Goal: Task Accomplishment & Management: Use online tool/utility

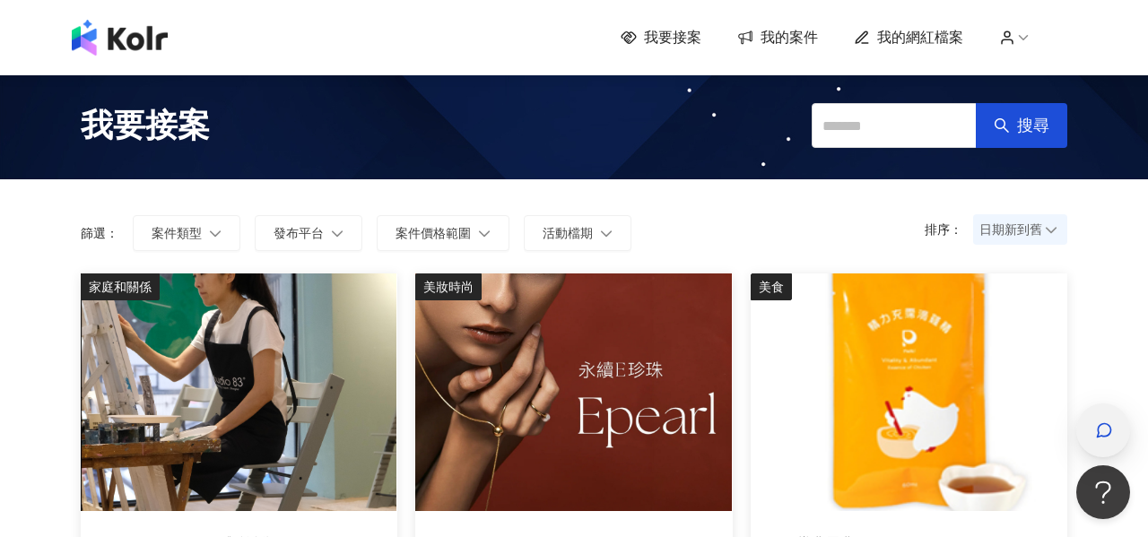
click at [1098, 422] on icon "button" at bounding box center [1104, 431] width 18 height 18
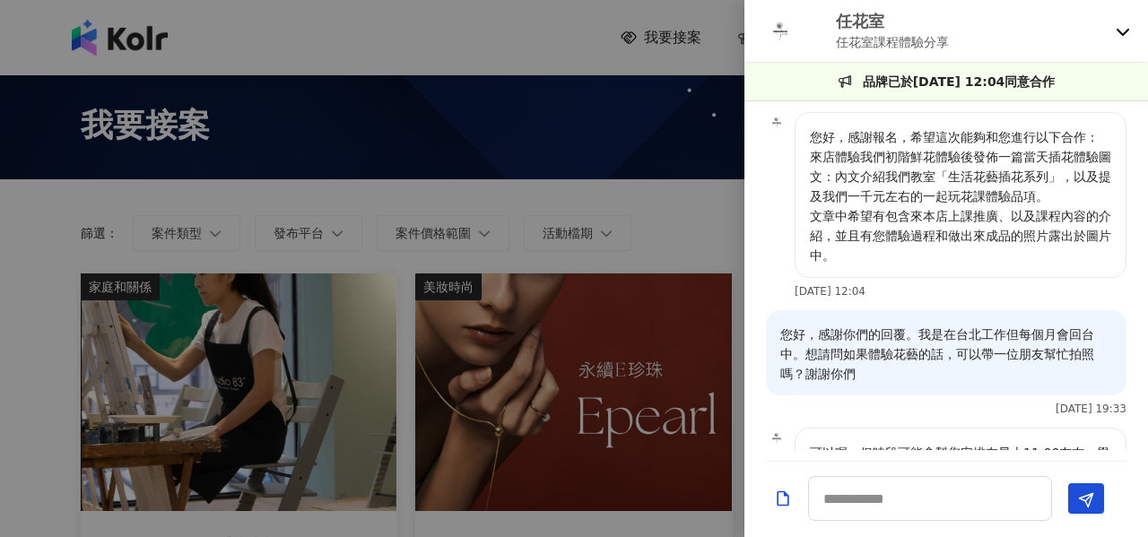
scroll to position [175, 0]
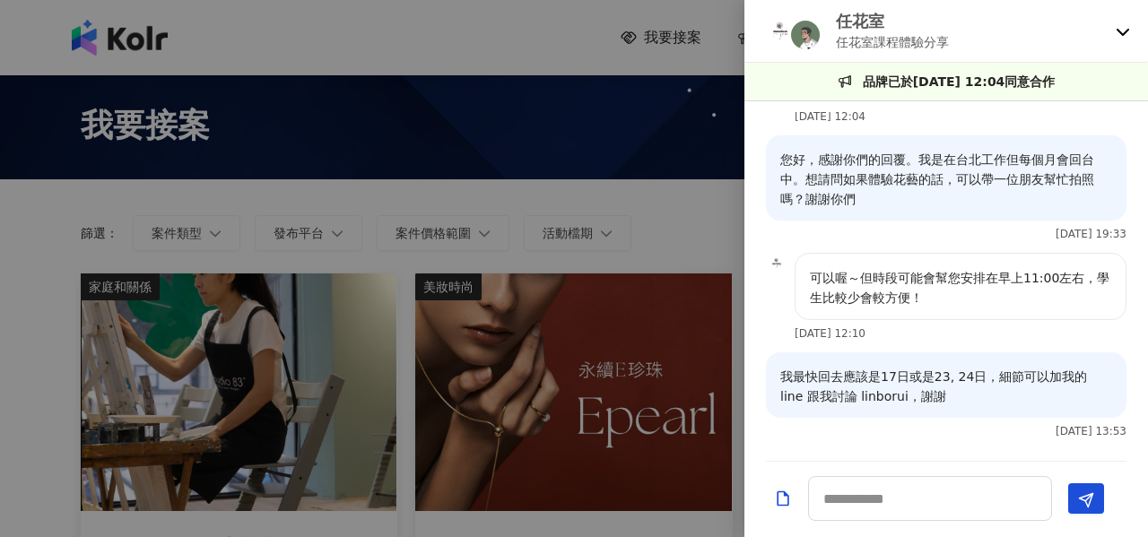
click at [1123, 33] on icon at bounding box center [1123, 31] width 14 height 14
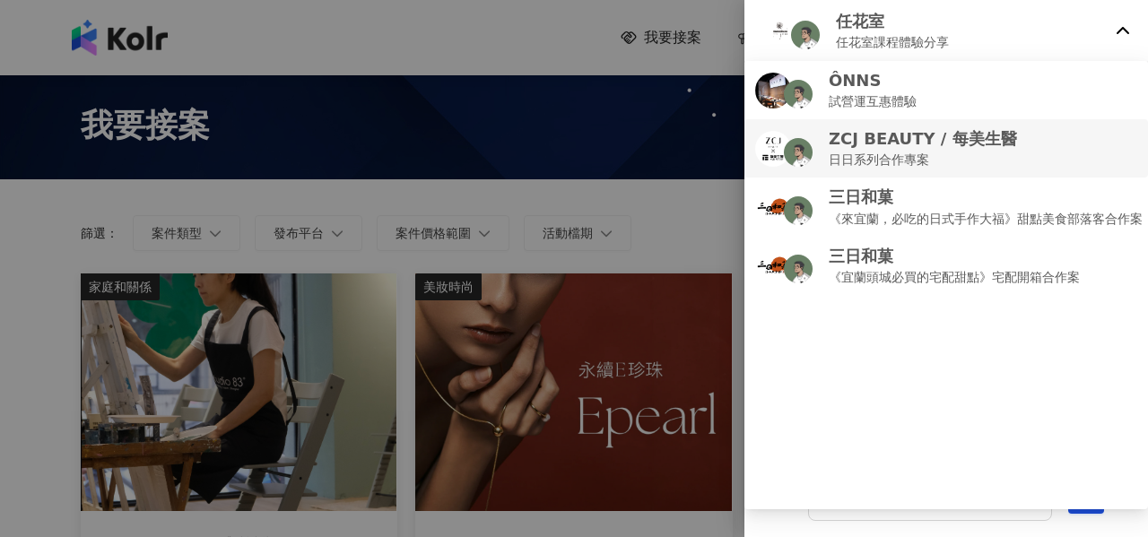
click at [924, 157] on p "日日系列合作專案" at bounding box center [923, 160] width 188 height 20
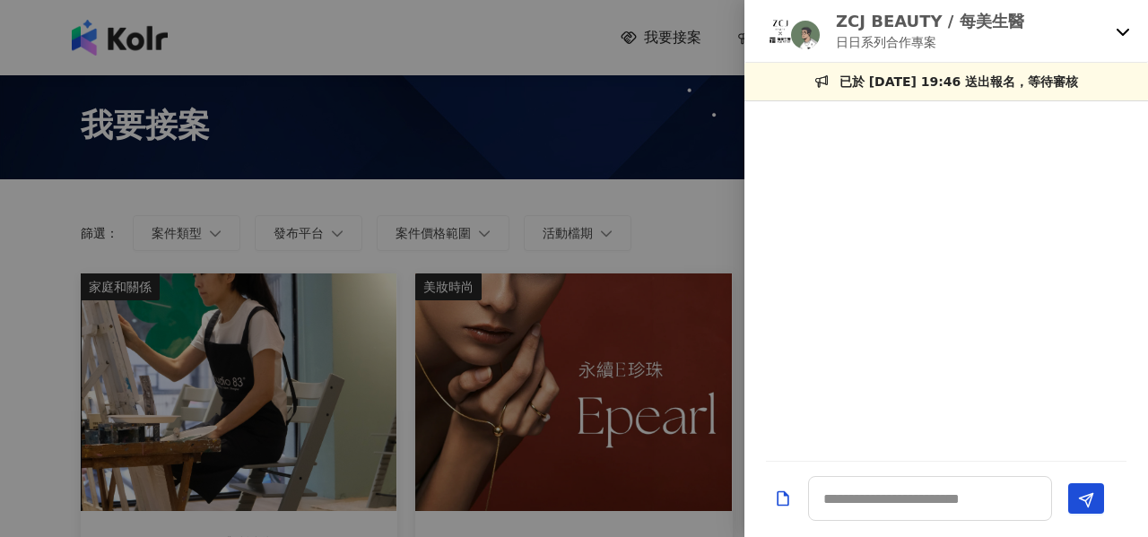
click at [1122, 27] on icon at bounding box center [1123, 31] width 14 height 14
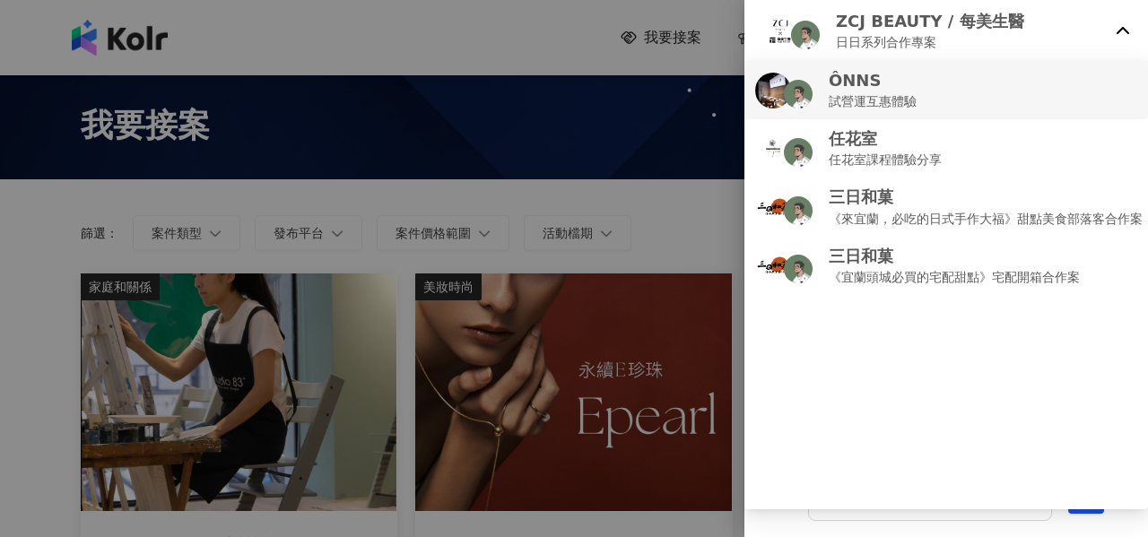
click at [869, 105] on p "試營運互惠體驗" at bounding box center [873, 101] width 88 height 20
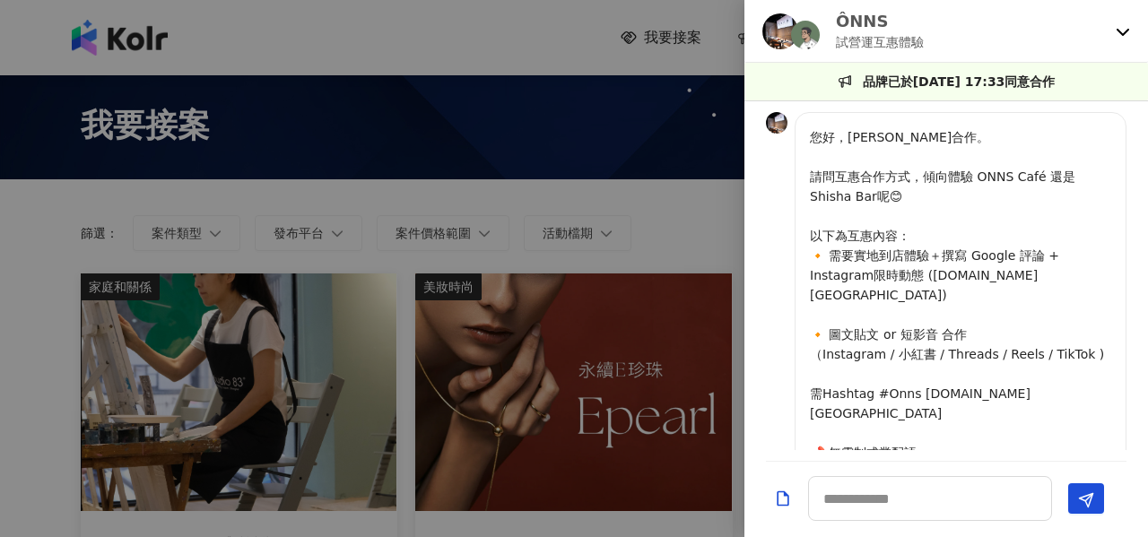
scroll to position [787, 0]
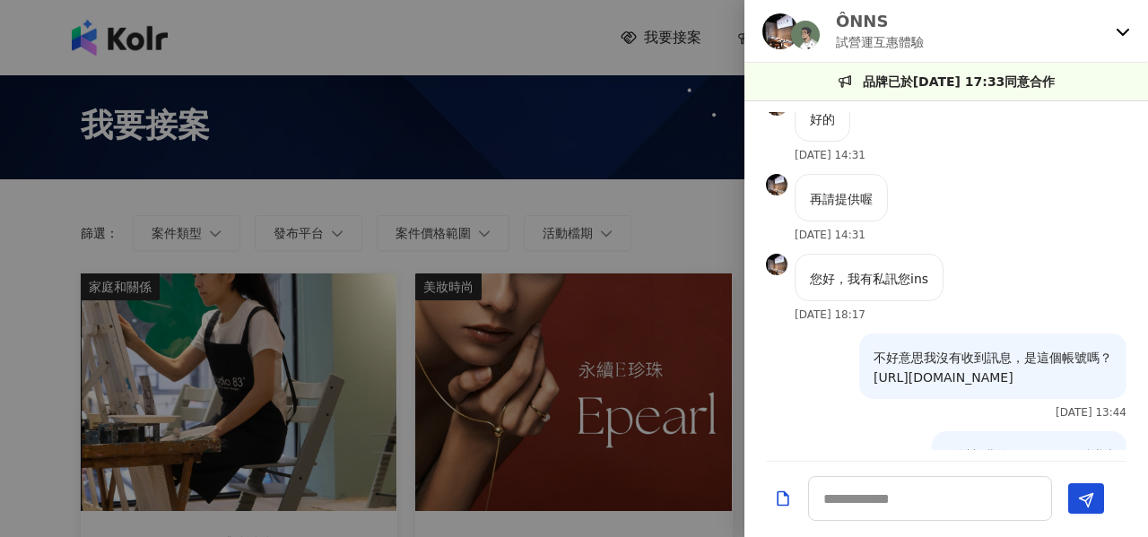
click at [1122, 31] on icon at bounding box center [1123, 31] width 14 height 14
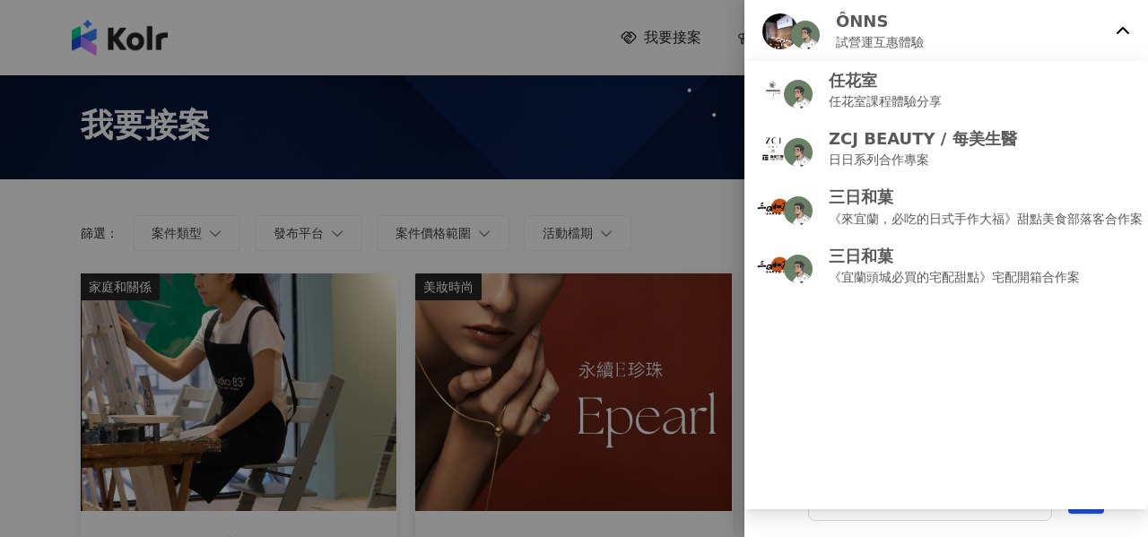
click at [683, 224] on div at bounding box center [574, 268] width 1148 height 537
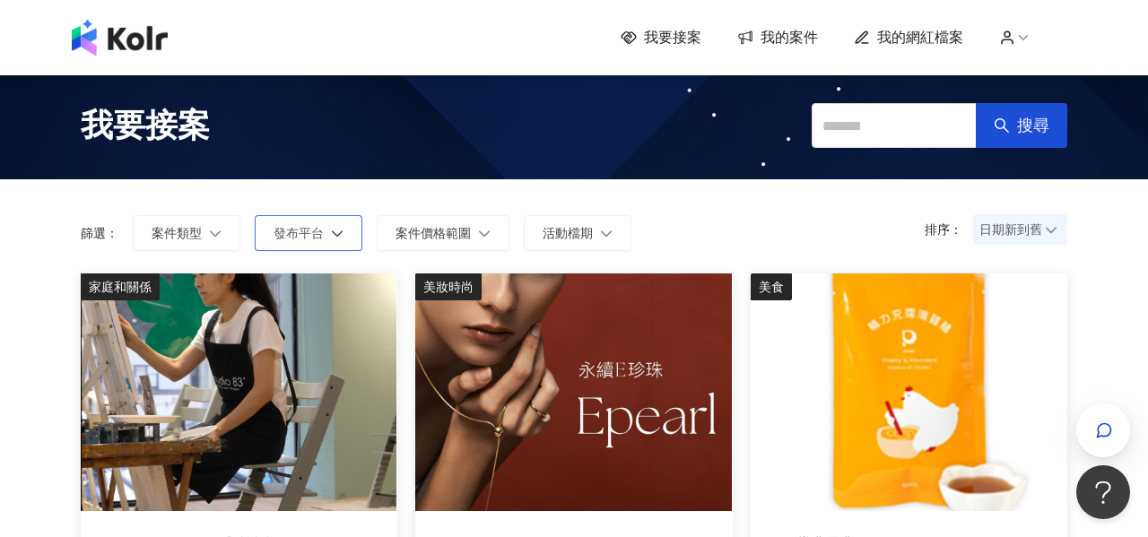
click at [322, 238] on span "發布平台" at bounding box center [299, 233] width 50 height 14
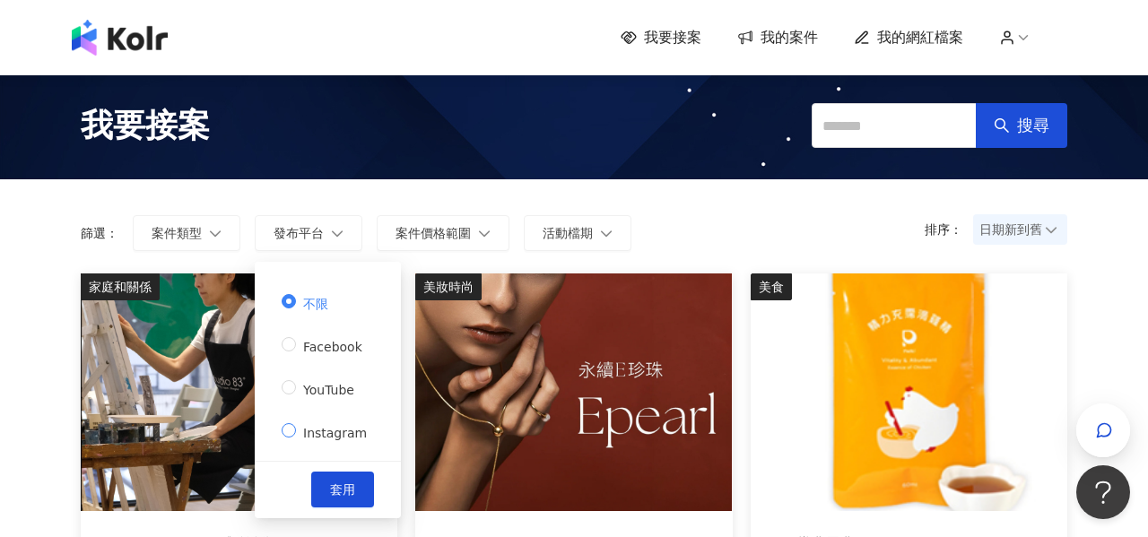
click at [316, 429] on span "Instagram" at bounding box center [335, 433] width 78 height 14
click at [330, 485] on span "套用" at bounding box center [342, 490] width 25 height 14
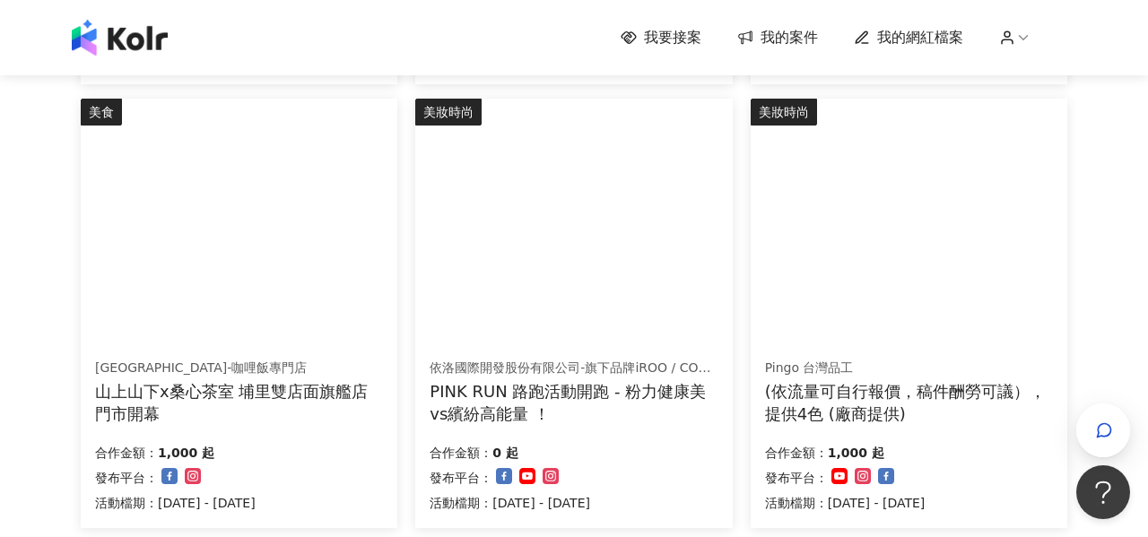
scroll to position [1159, 0]
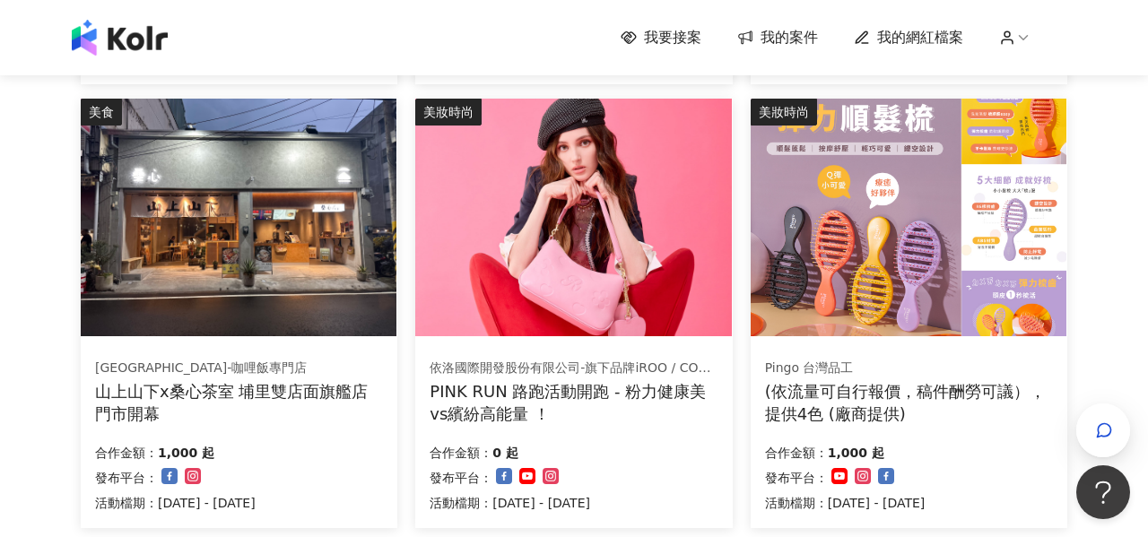
click at [259, 286] on img at bounding box center [239, 218] width 316 height 238
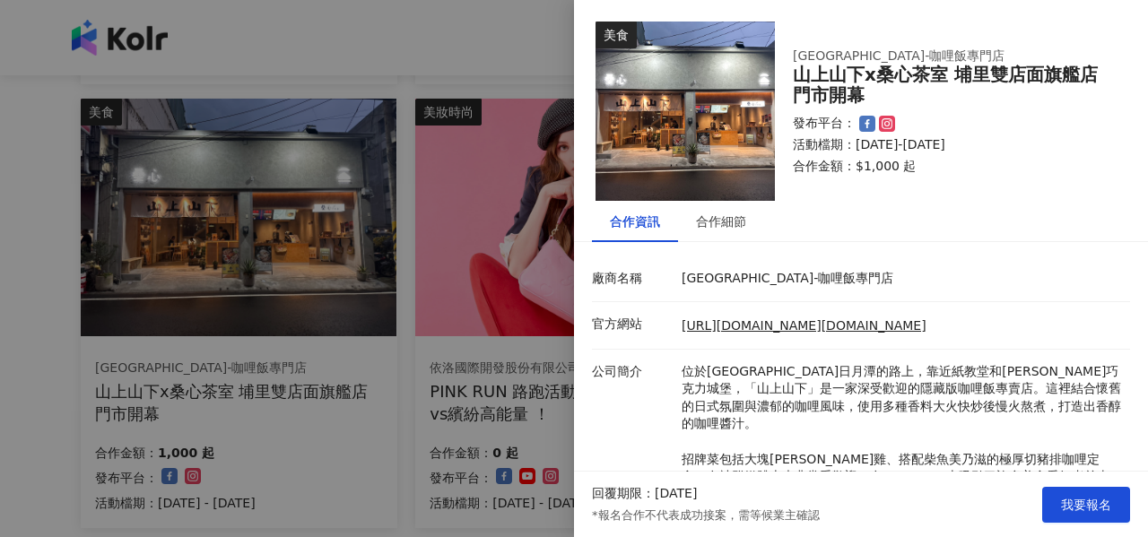
click at [466, 39] on div at bounding box center [574, 268] width 1148 height 537
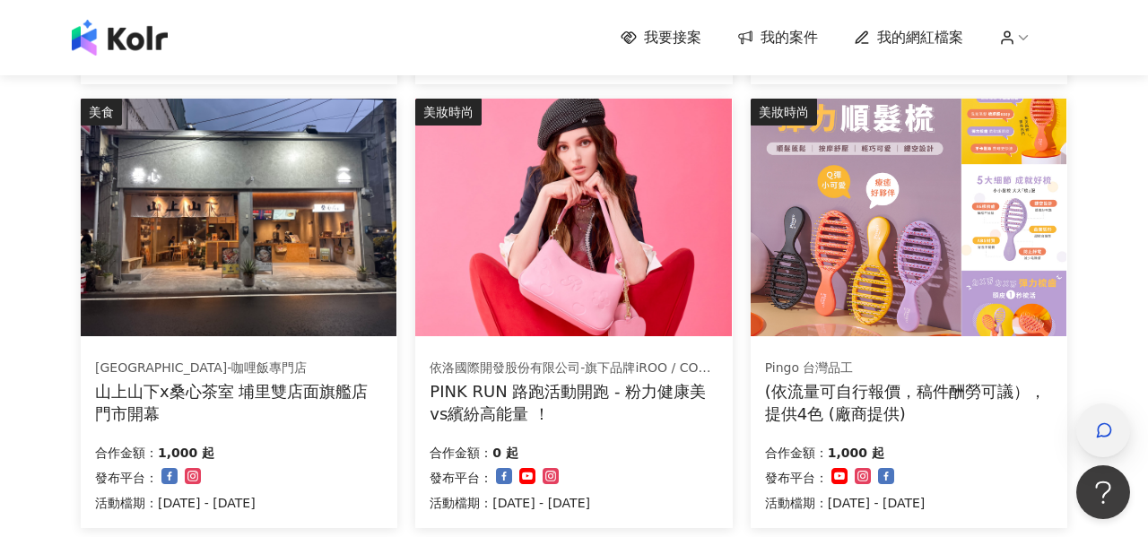
click at [1099, 422] on icon "button" at bounding box center [1104, 431] width 18 height 18
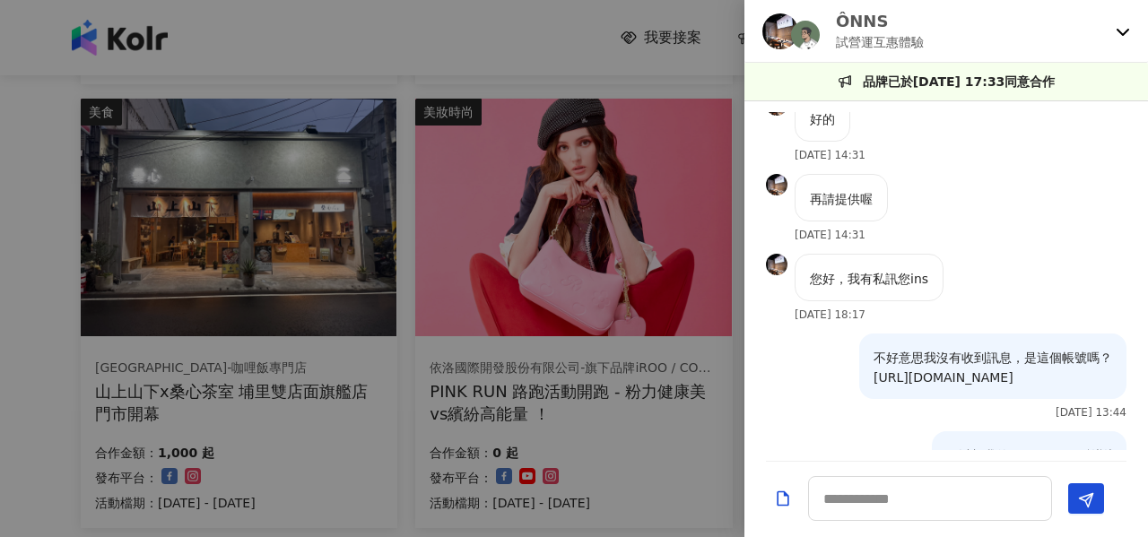
scroll to position [787, 0]
click at [1122, 30] on icon at bounding box center [1123, 31] width 14 height 14
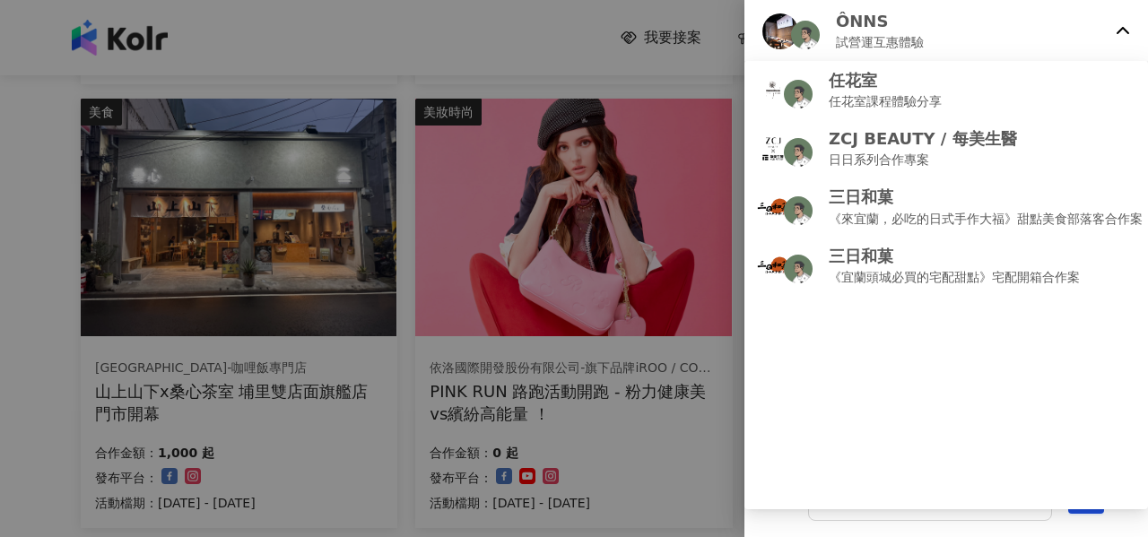
click at [4, 357] on div at bounding box center [574, 268] width 1148 height 537
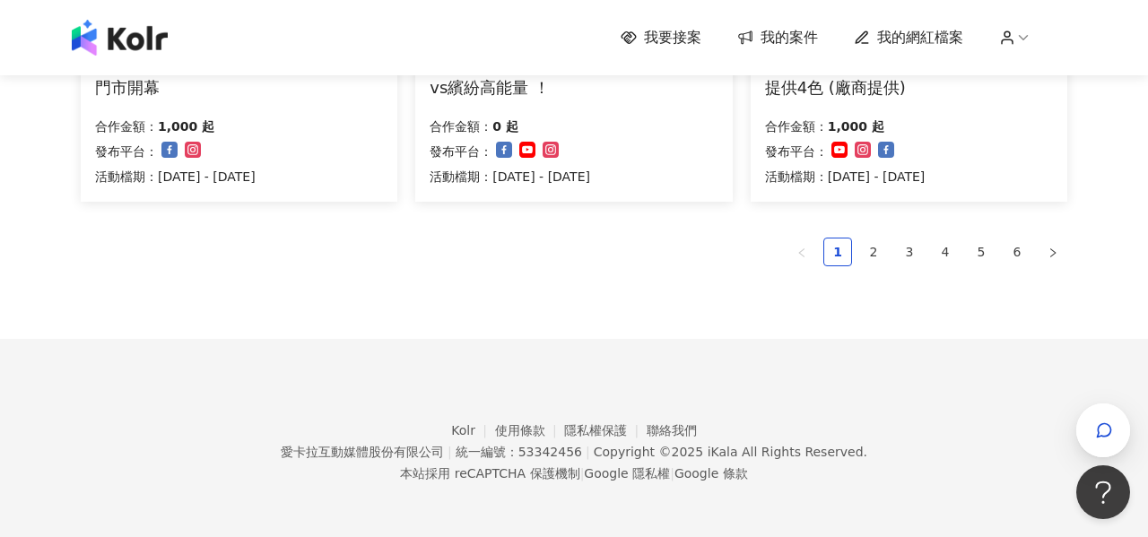
scroll to position [1484, 0]
click at [873, 251] on link "2" at bounding box center [873, 252] width 27 height 27
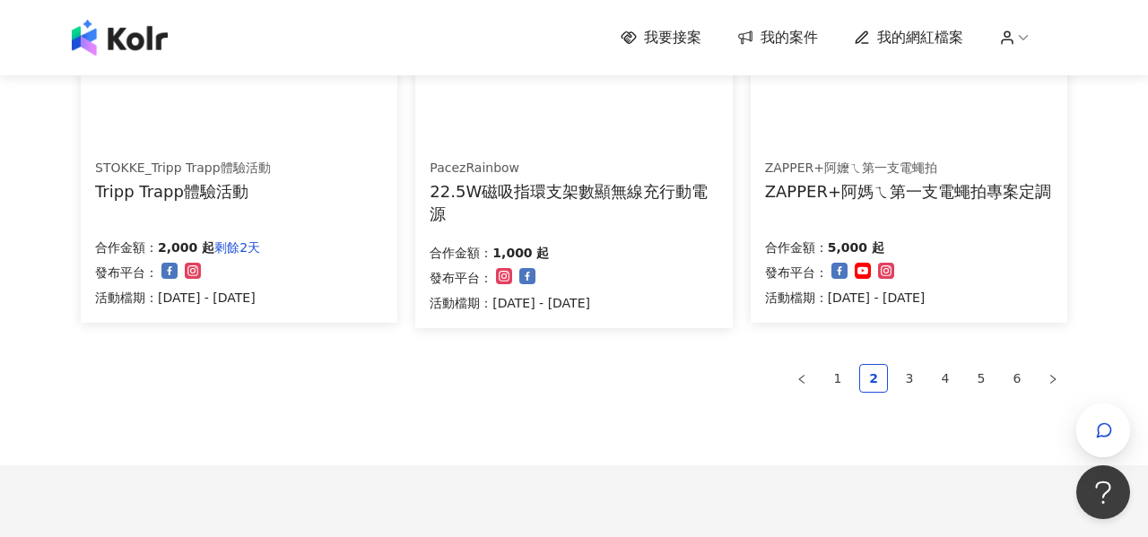
scroll to position [1376, 0]
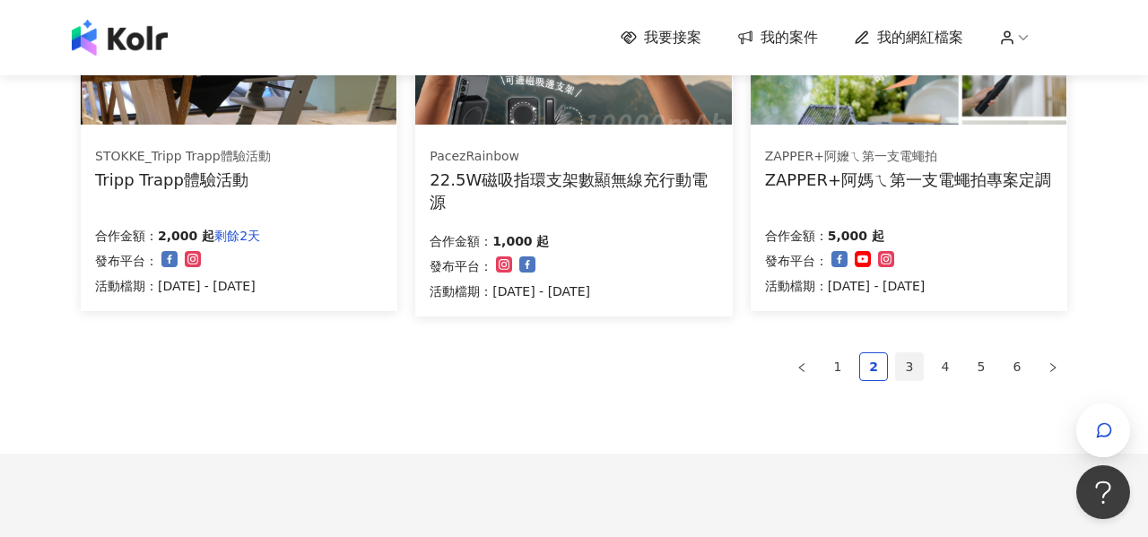
click at [912, 361] on link "3" at bounding box center [909, 366] width 27 height 27
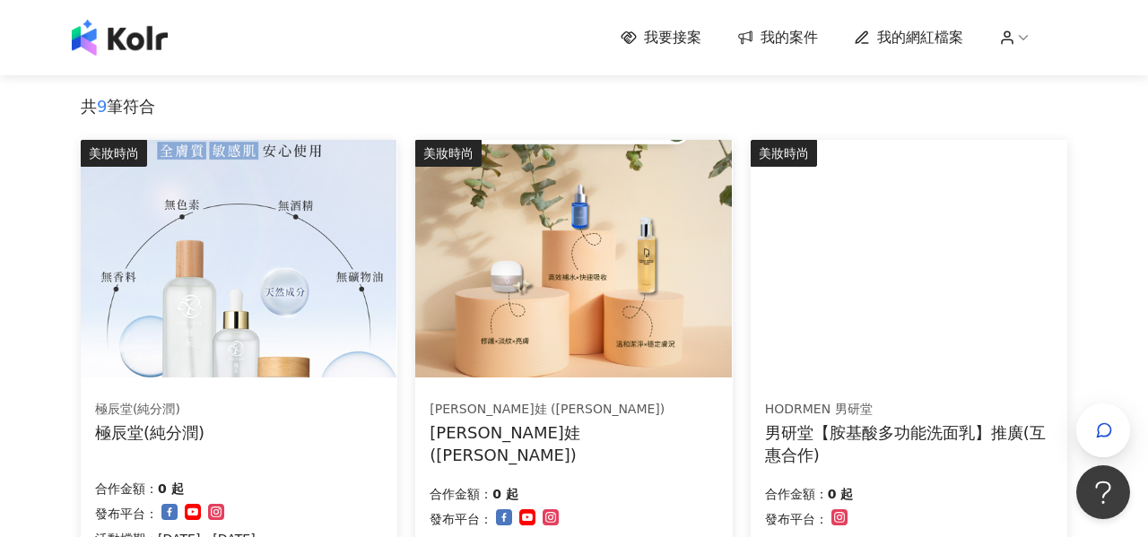
scroll to position [262, 0]
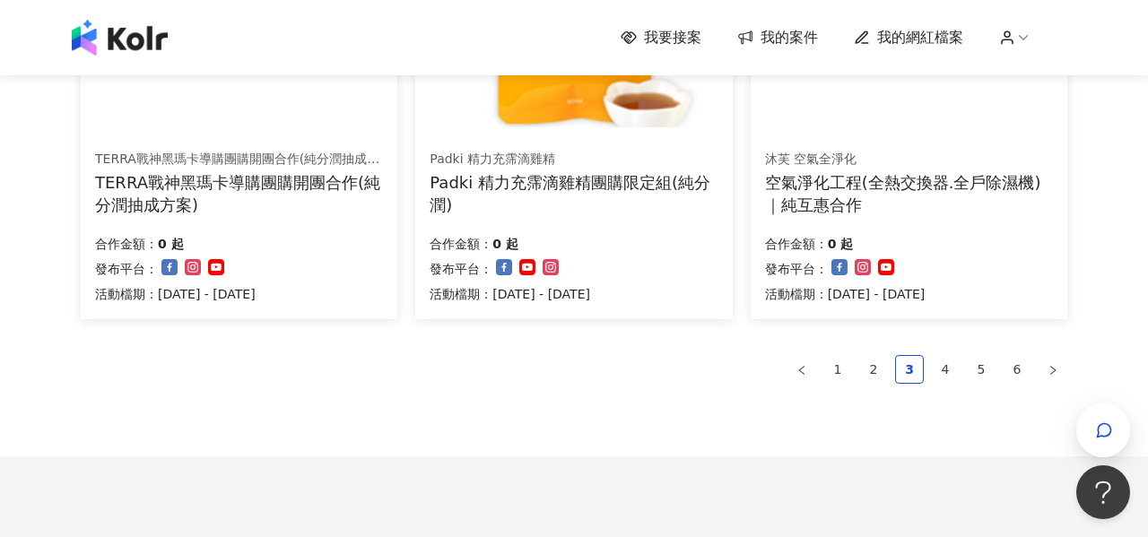
scroll to position [1397, 0]
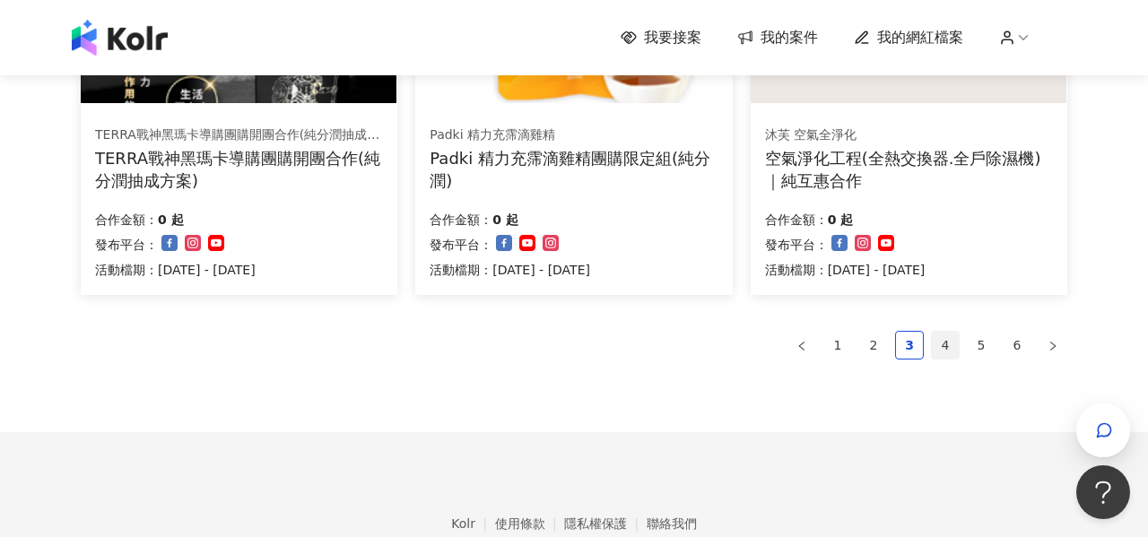
click at [944, 340] on link "4" at bounding box center [945, 345] width 27 height 27
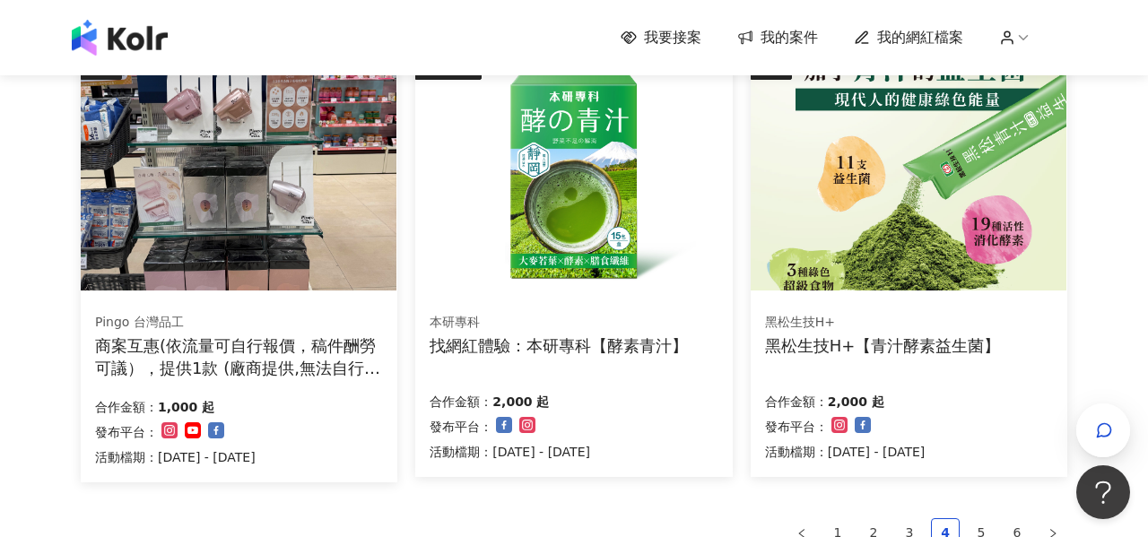
scroll to position [1213, 0]
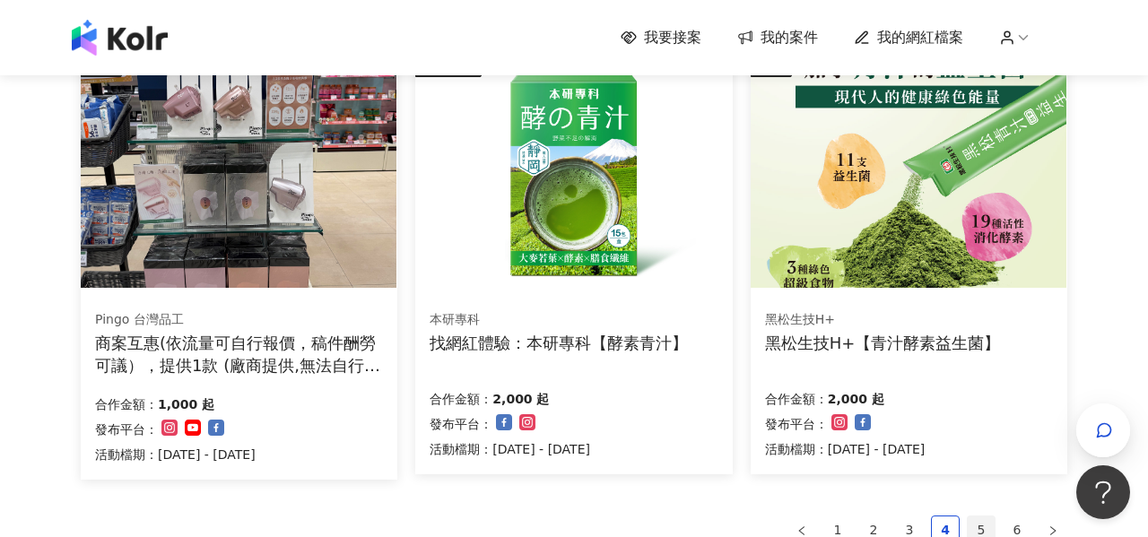
click at [982, 526] on link "5" at bounding box center [981, 530] width 27 height 27
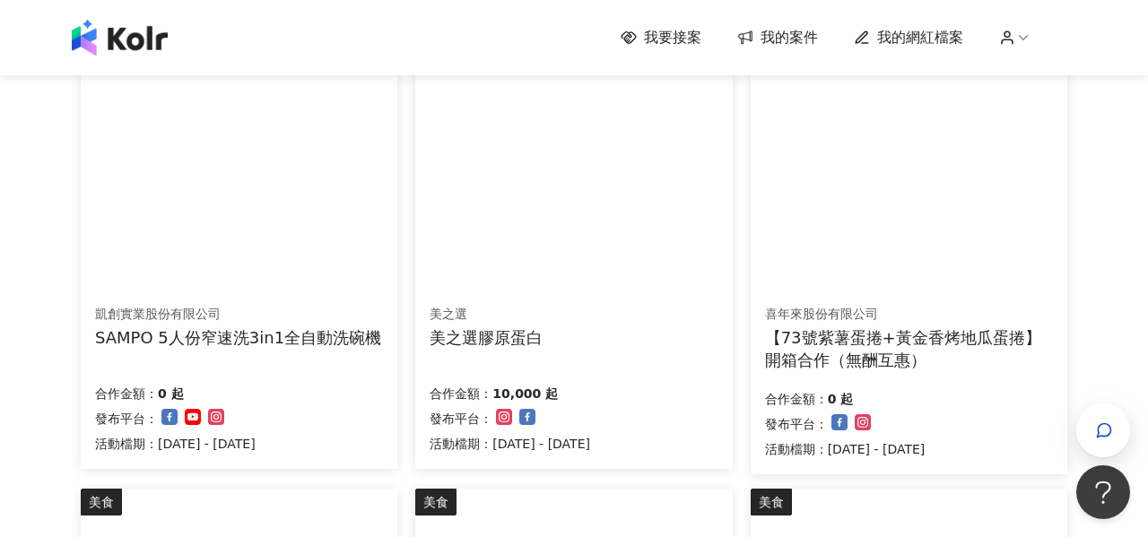
scroll to position [774, 0]
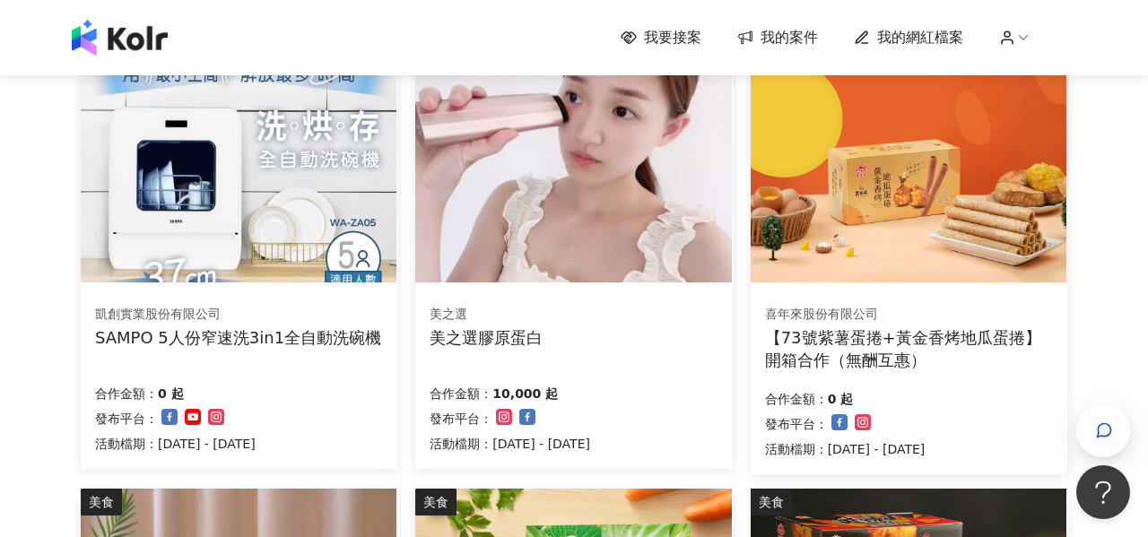
click at [13, 378] on div "我要接案 我的案件 我的網紅檔案 我要接案 搜尋 排序： 日期新到舊 篩選： 案件類型 發布平台 案件價格範圍 活動檔期 清除 套用 條件： Instagra…" at bounding box center [574, 240] width 1148 height 2029
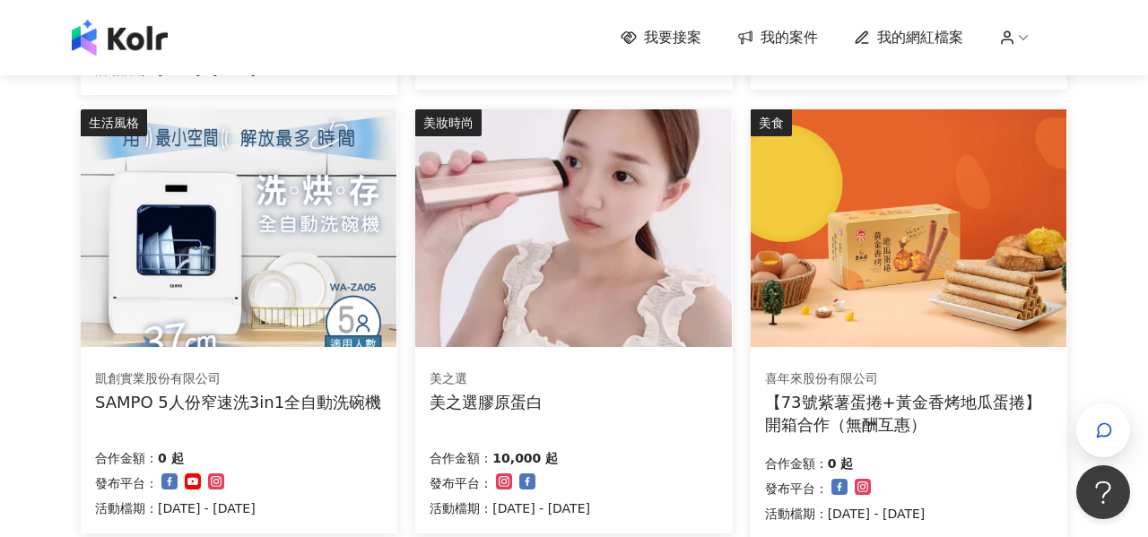
scroll to position [667, 0]
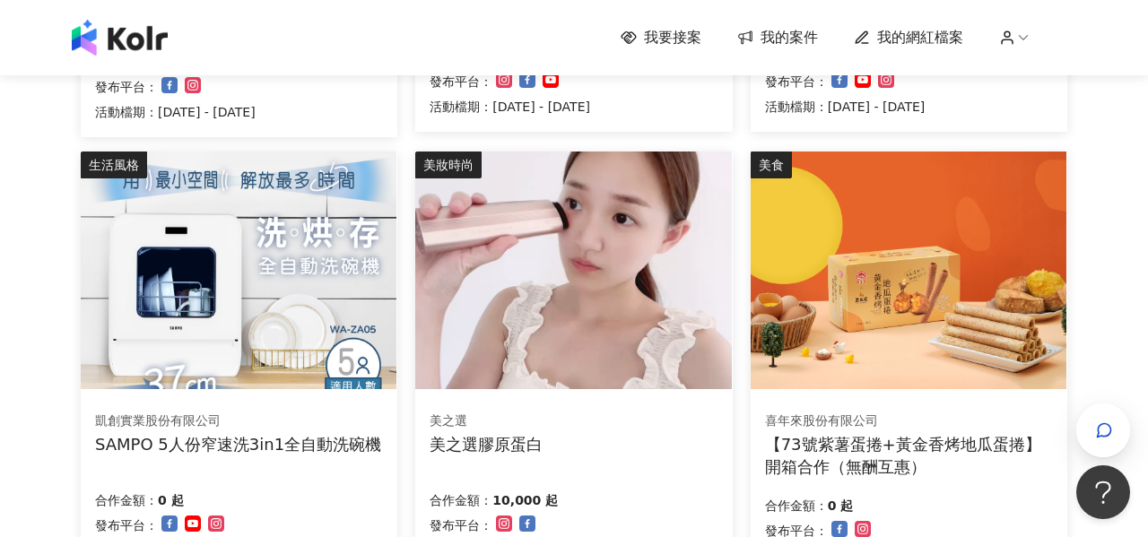
click at [222, 260] on img at bounding box center [239, 271] width 316 height 238
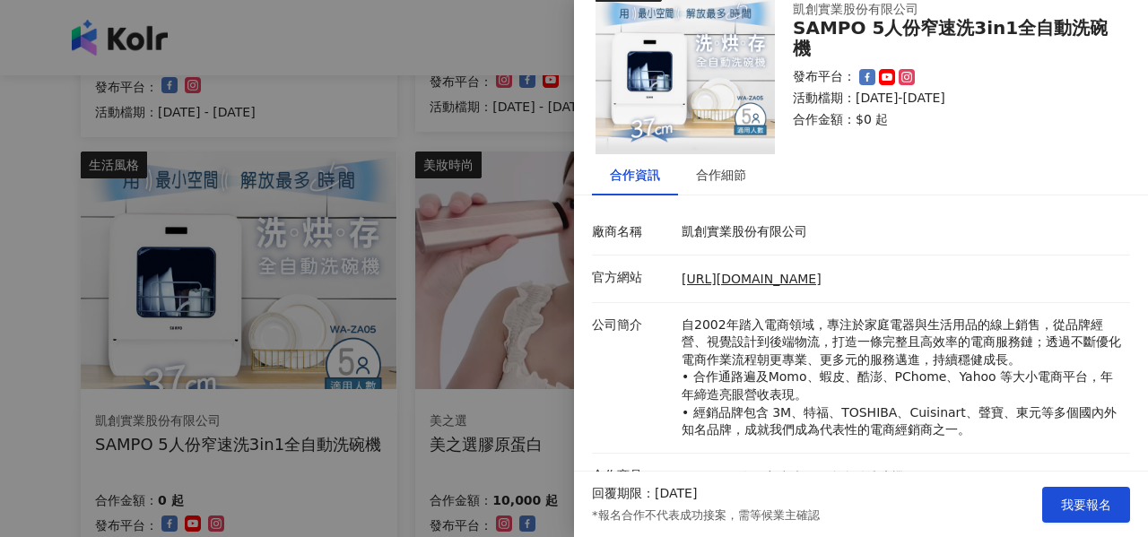
scroll to position [42, 0]
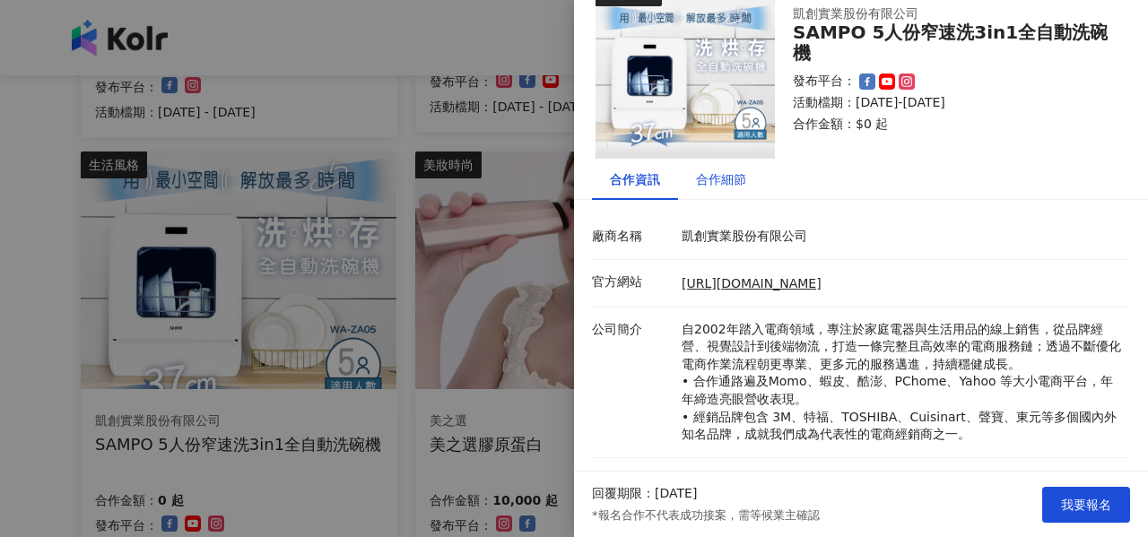
click at [724, 173] on div "合作細節" at bounding box center [721, 180] width 50 height 20
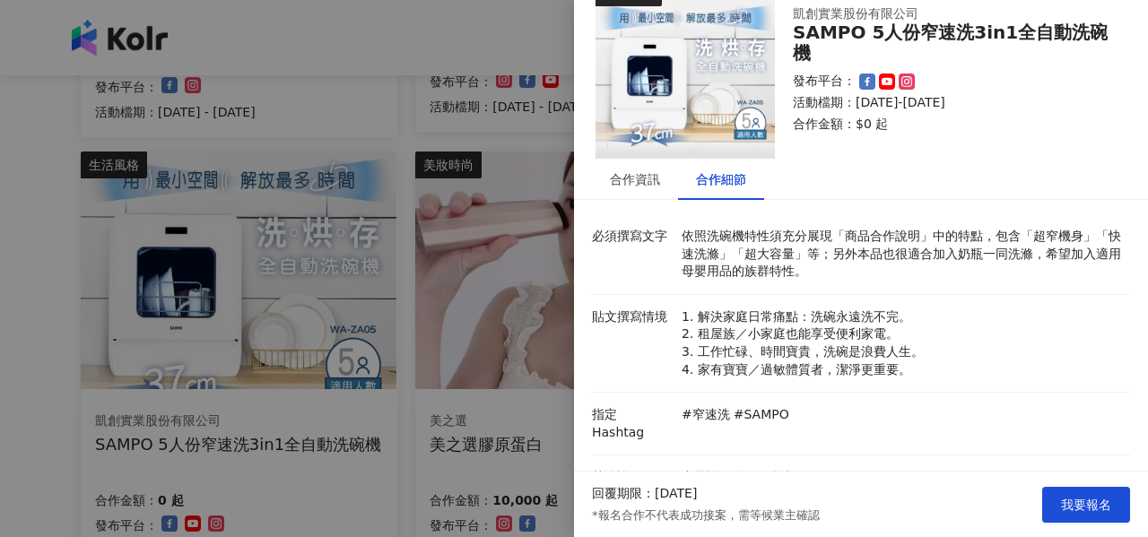
click at [924, 282] on li "必須撰寫文字 依照洗碗機特性須充分展現「商品合作說明」中的特點，包含「超窄機身」「快速洗滌」「超大容量」等；另外本品也很適合加入奶瓶一同洗滌，希望加入適用母嬰…" at bounding box center [861, 254] width 538 height 81
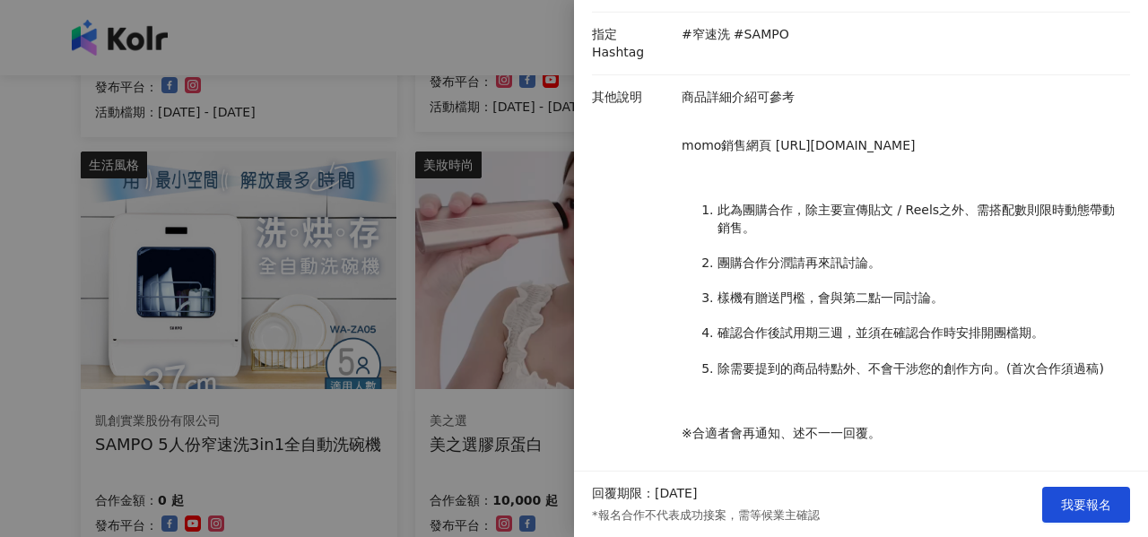
scroll to position [422, 0]
click at [20, 302] on div at bounding box center [574, 268] width 1148 height 537
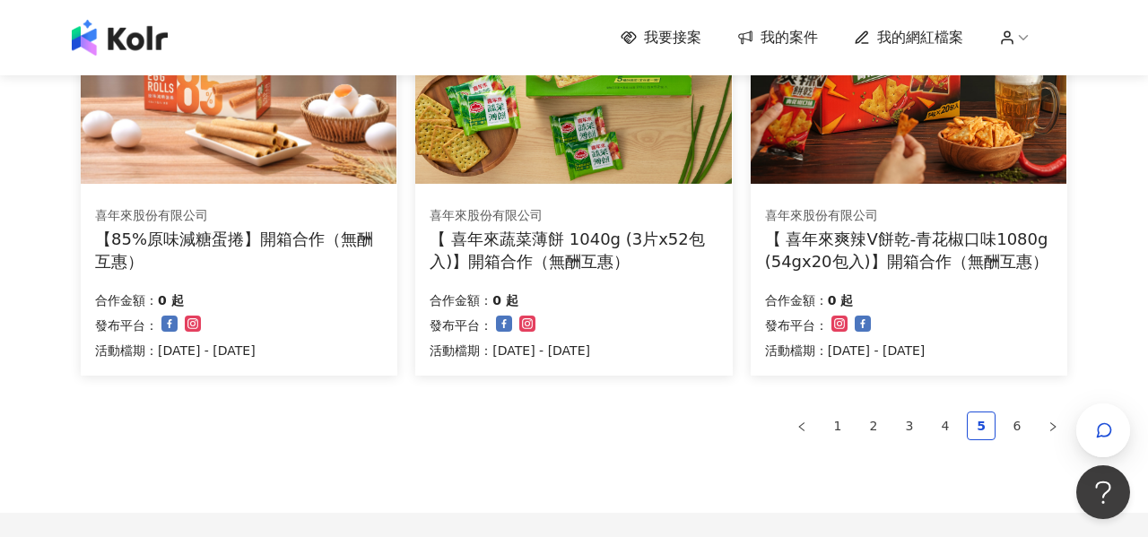
scroll to position [1320, 0]
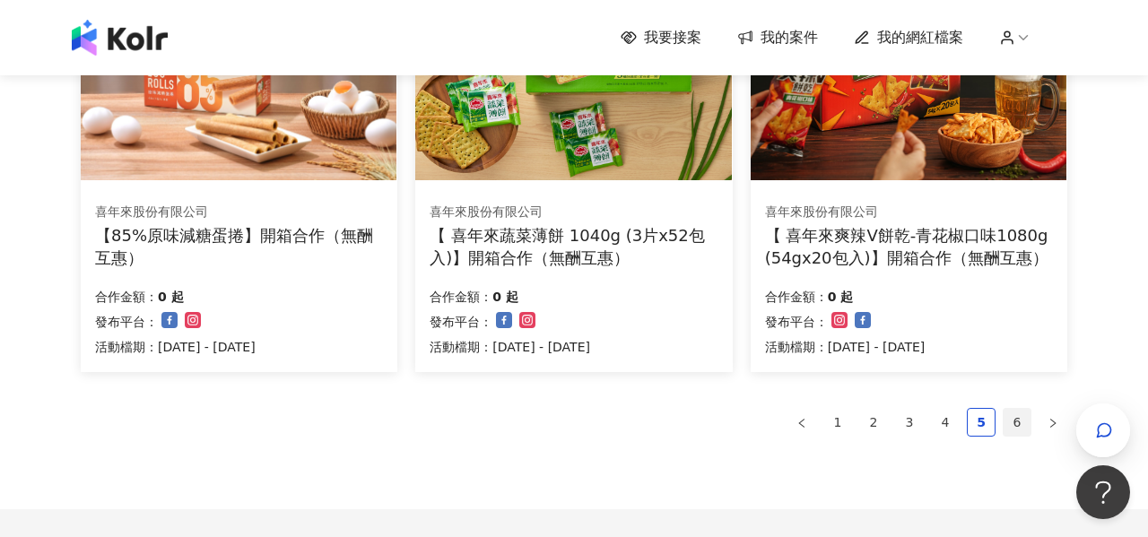
click at [1015, 415] on link "6" at bounding box center [1017, 422] width 27 height 27
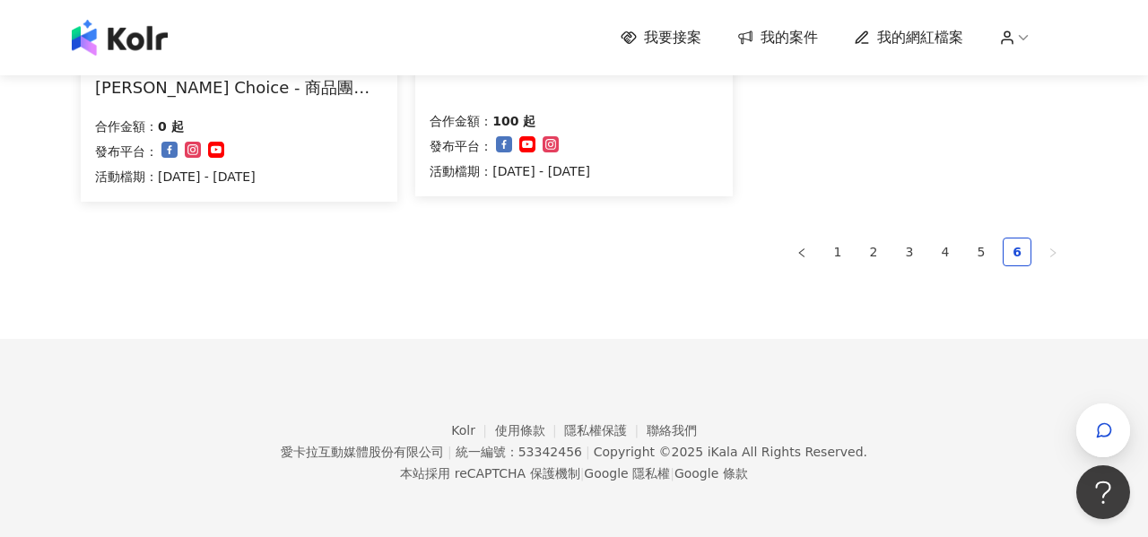
scroll to position [1046, 0]
click at [837, 256] on link "1" at bounding box center [837, 252] width 27 height 27
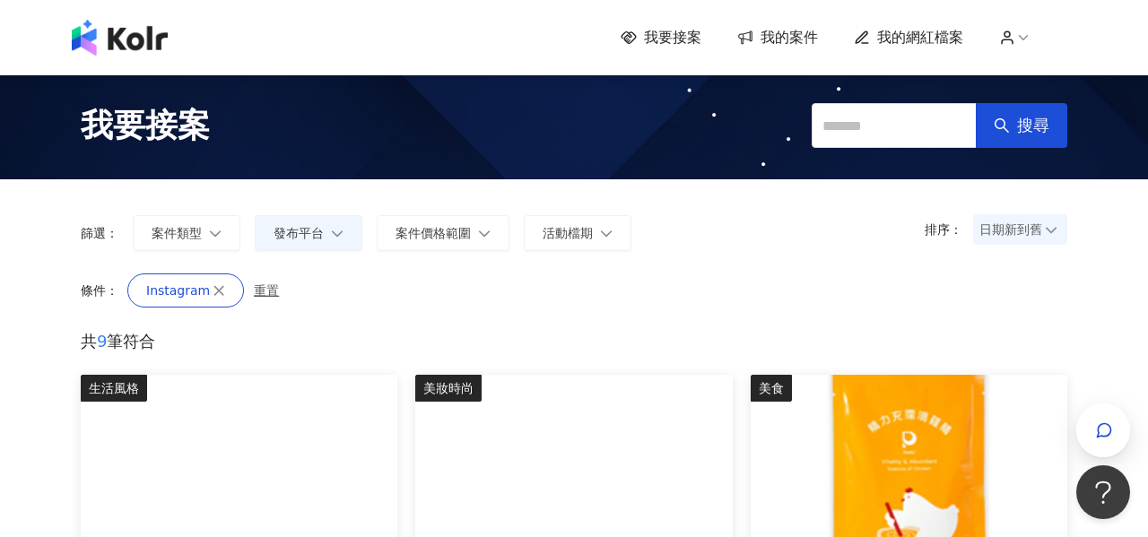
scroll to position [0, 0]
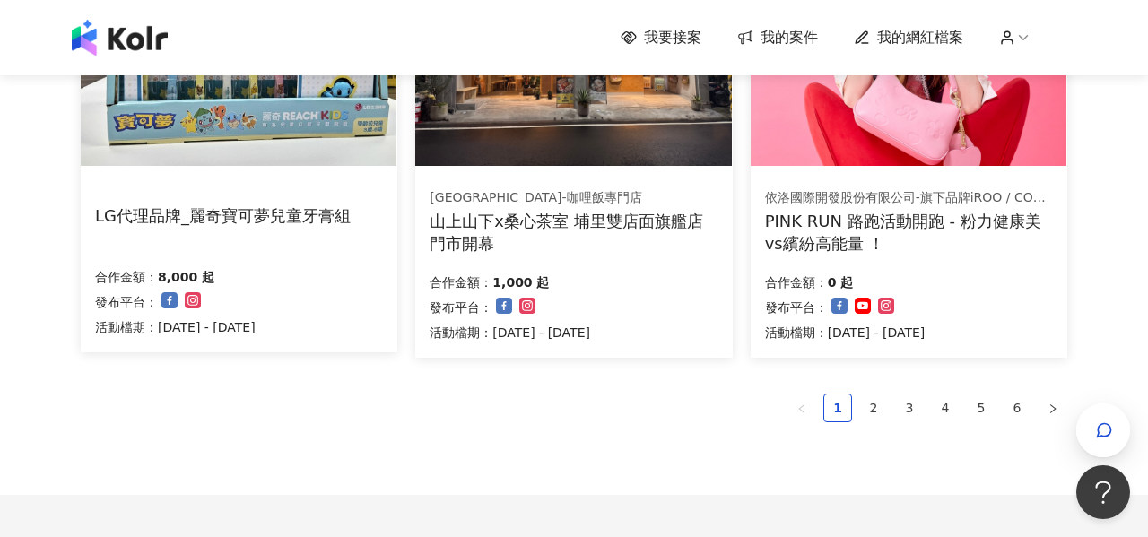
scroll to position [1364, 0]
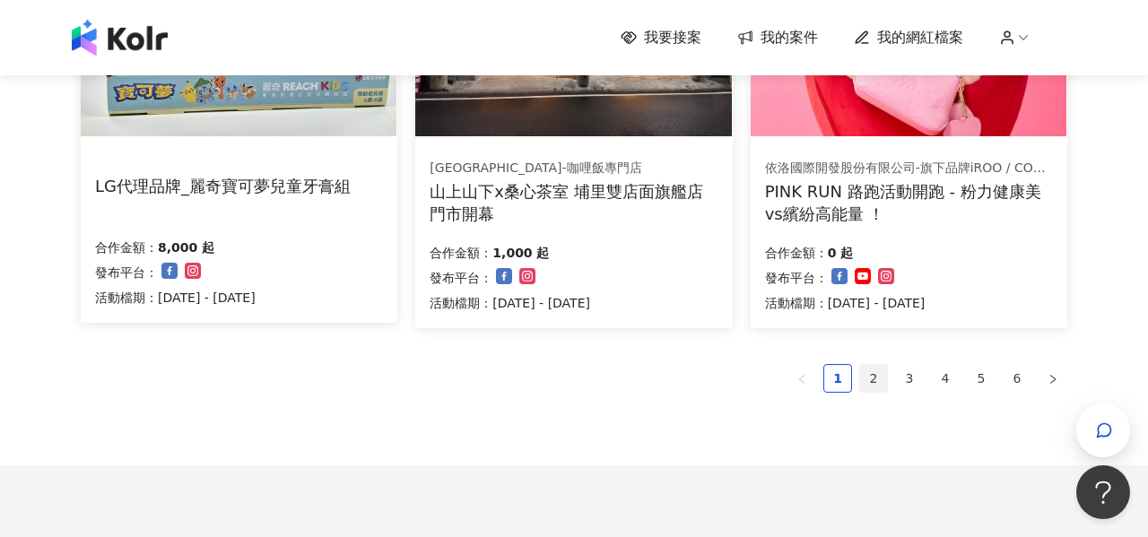
click at [872, 378] on link "2" at bounding box center [873, 378] width 27 height 27
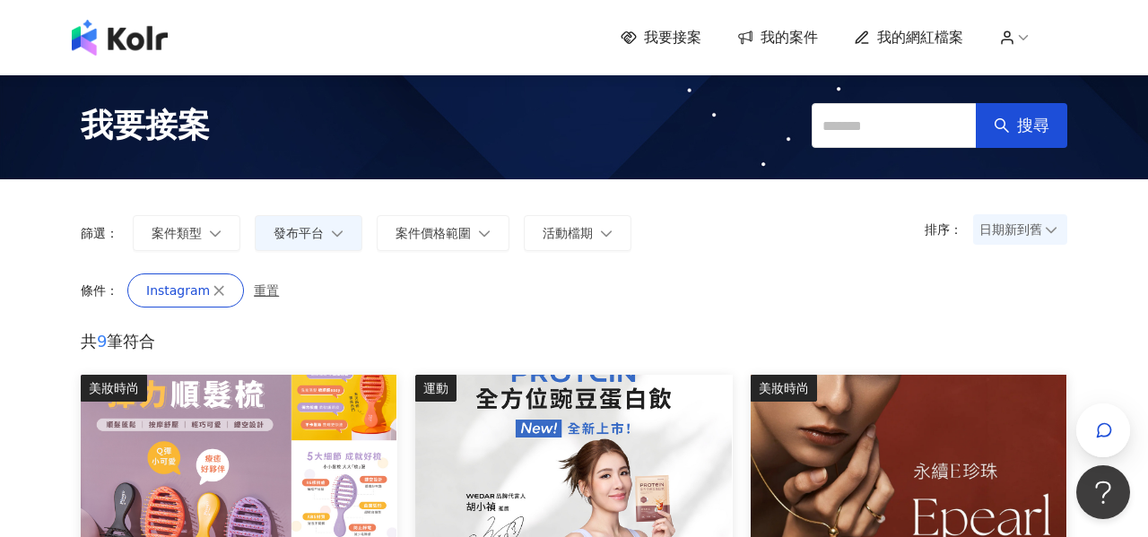
scroll to position [0, 0]
click at [535, 309] on div "條件： Instagram 重置" at bounding box center [574, 302] width 1022 height 57
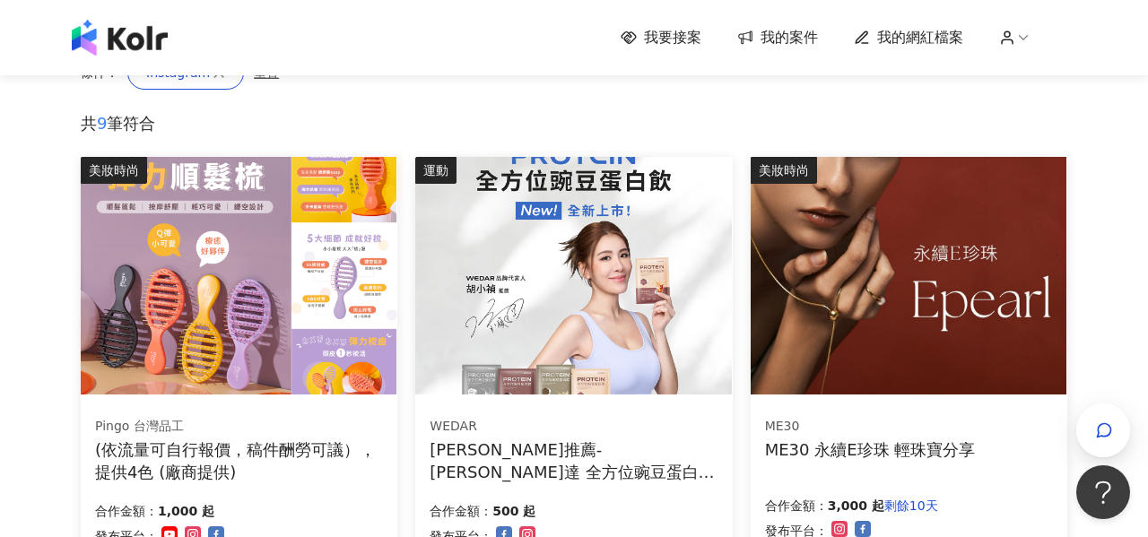
scroll to position [237, 0]
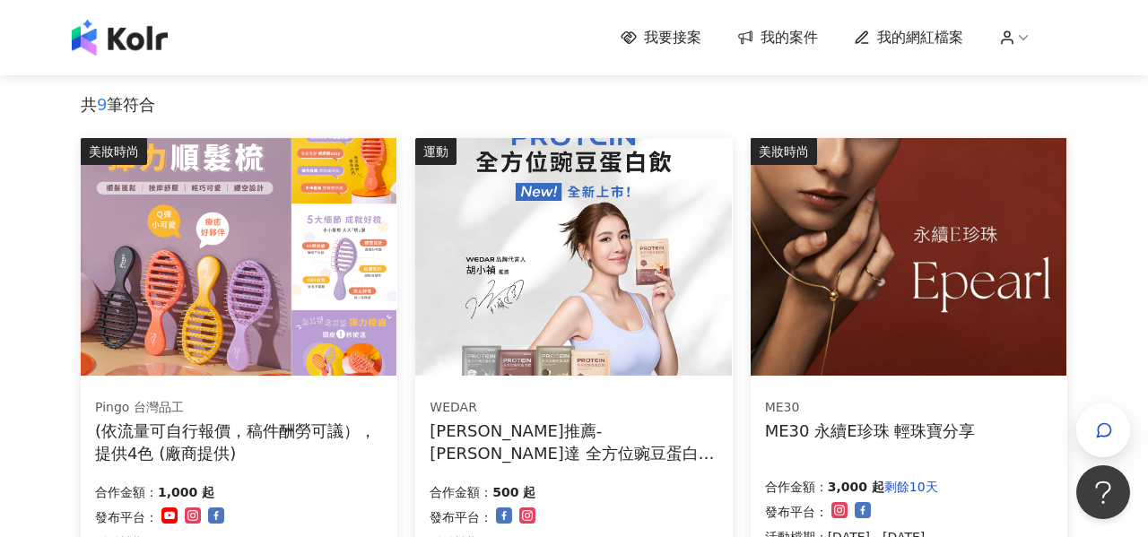
click at [737, 288] on div "運動 [PERSON_NAME]推薦-[PERSON_NAME]達 全方位豌豆蛋白飲 (互惠合作檔） 合作金額： 500 起 發布平台： 活動檔期：[DATE…" at bounding box center [573, 353] width 335 height 430
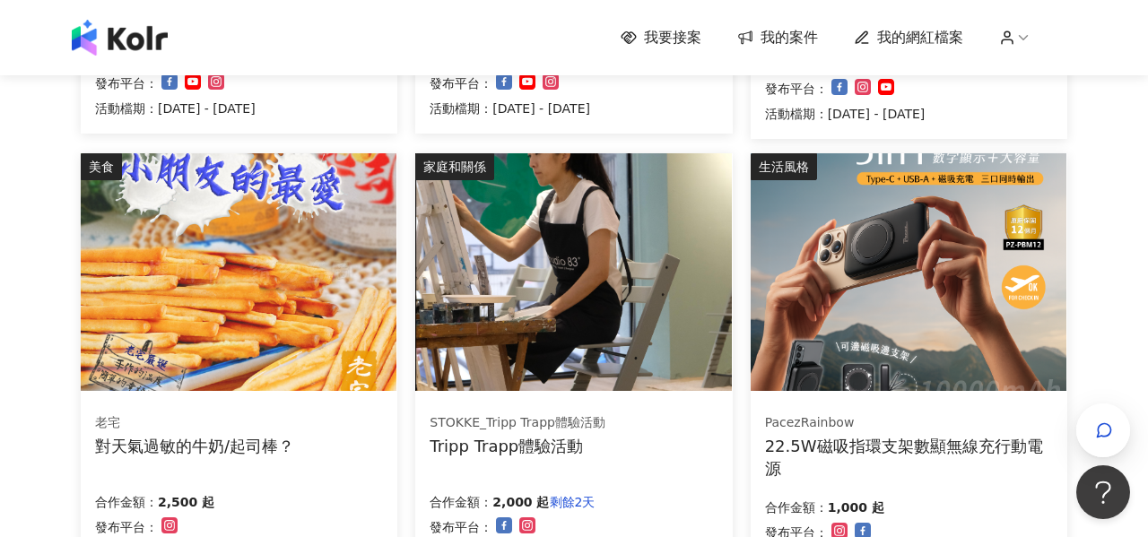
scroll to position [1120, 0]
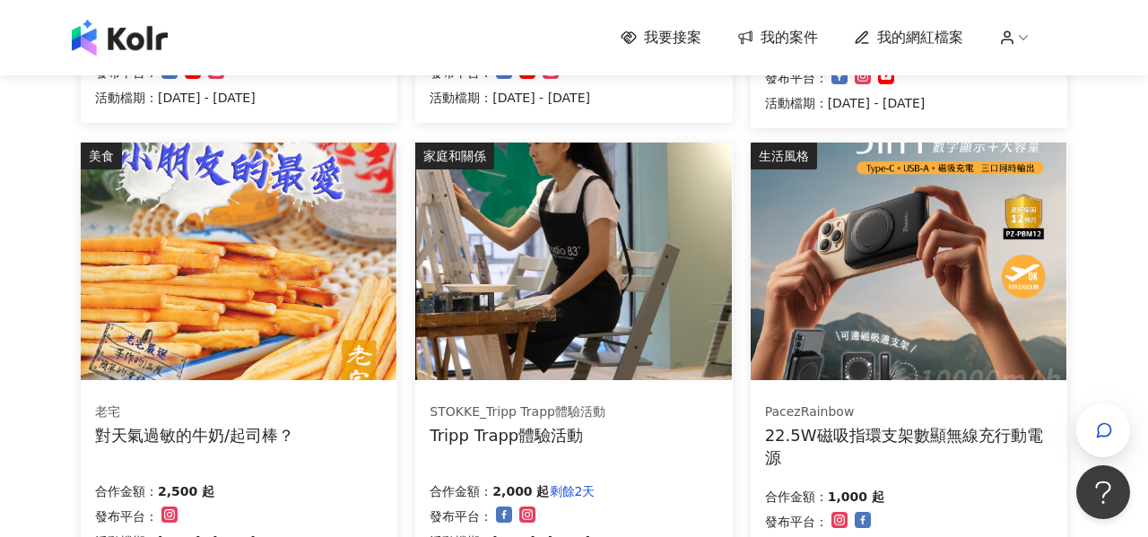
click at [595, 265] on img at bounding box center [573, 262] width 316 height 238
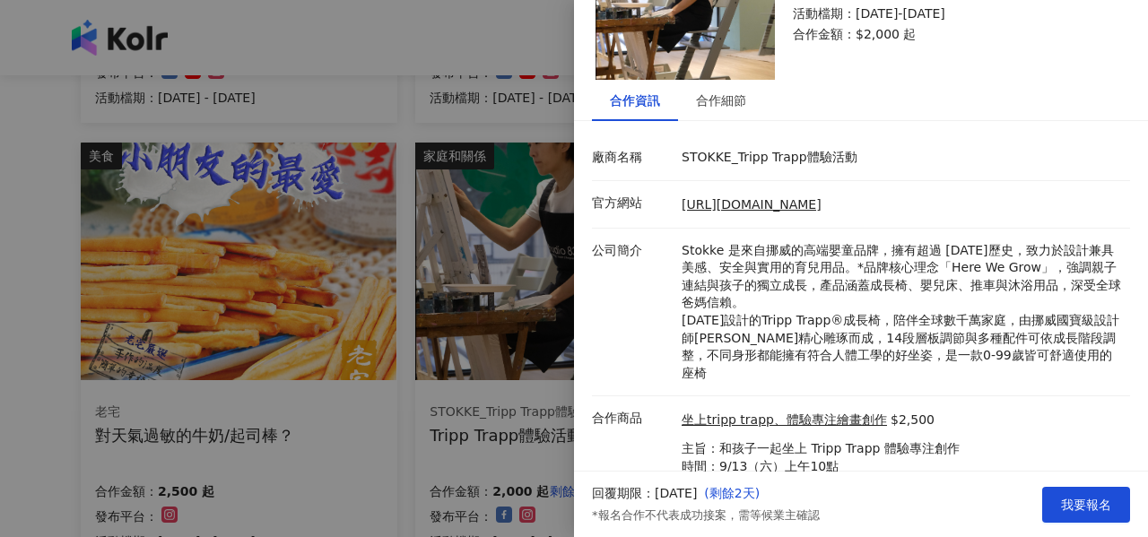
scroll to position [122, 0]
click at [401, 344] on div at bounding box center [574, 268] width 1148 height 537
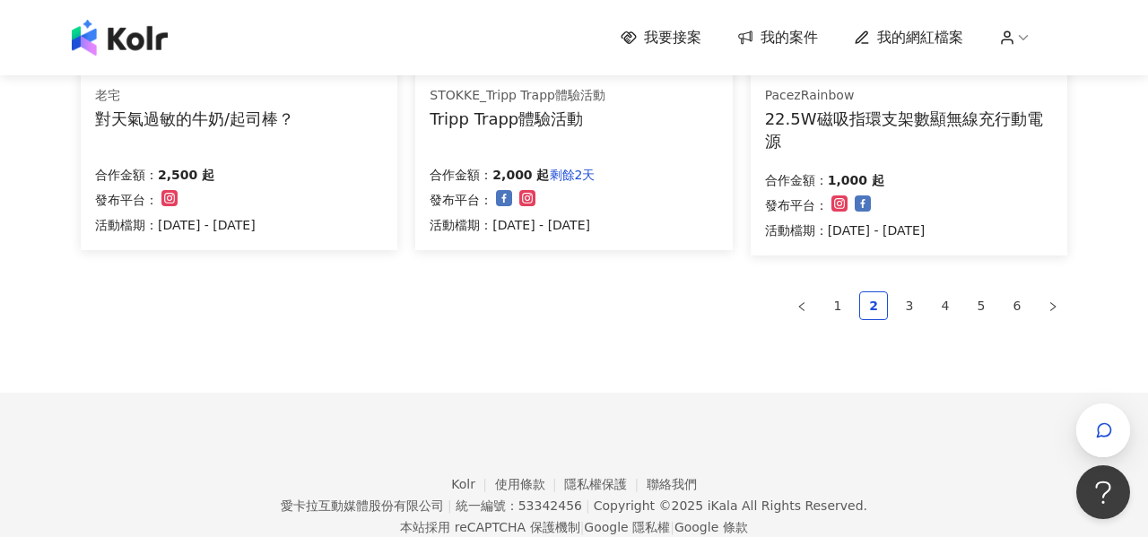
scroll to position [1445, 0]
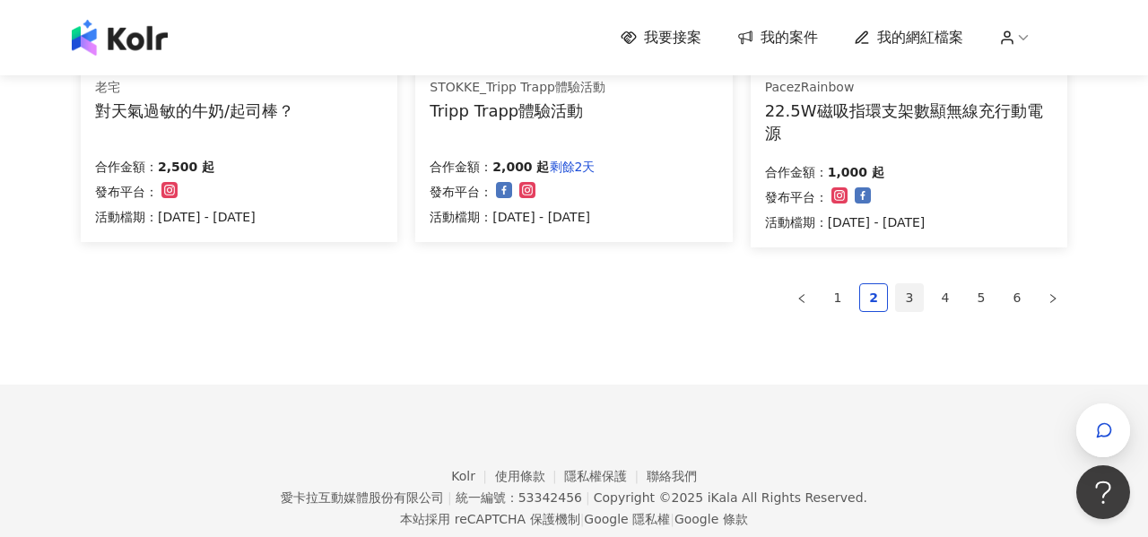
click at [903, 293] on link "3" at bounding box center [909, 297] width 27 height 27
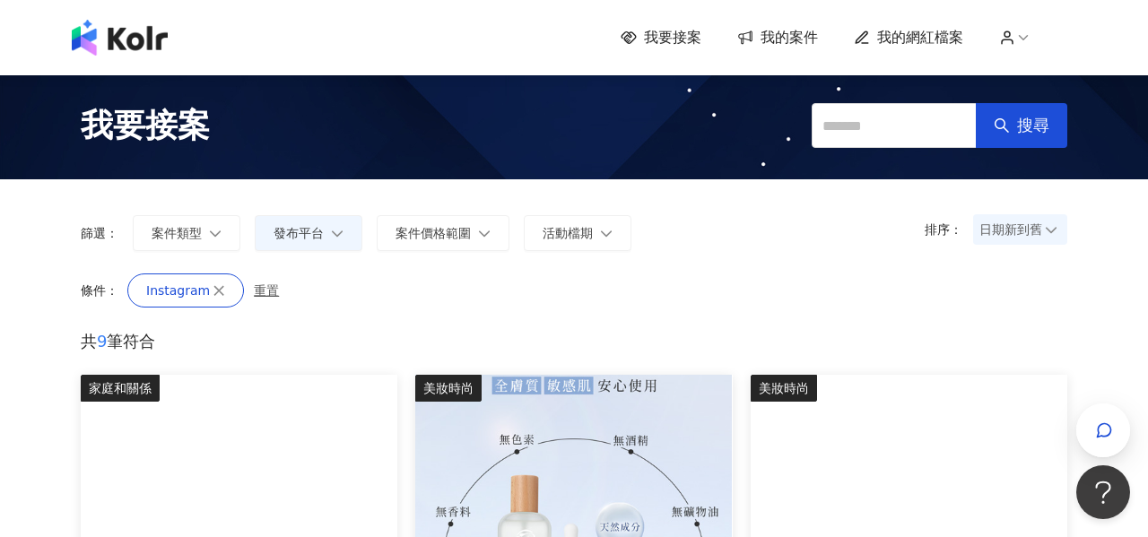
scroll to position [0, 0]
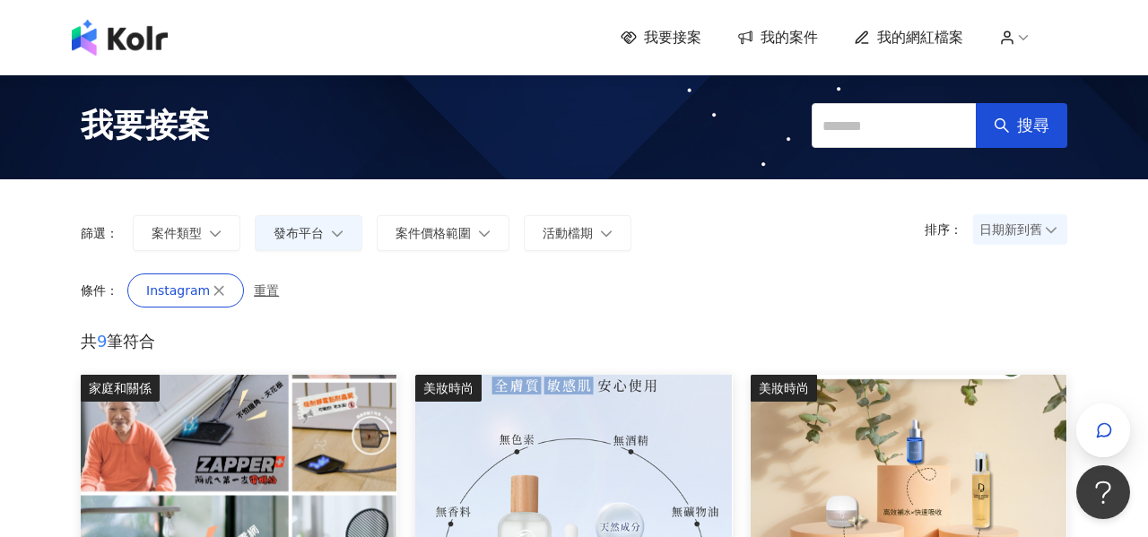
click at [377, 284] on div "Instagram 重置" at bounding box center [606, 291] width 958 height 34
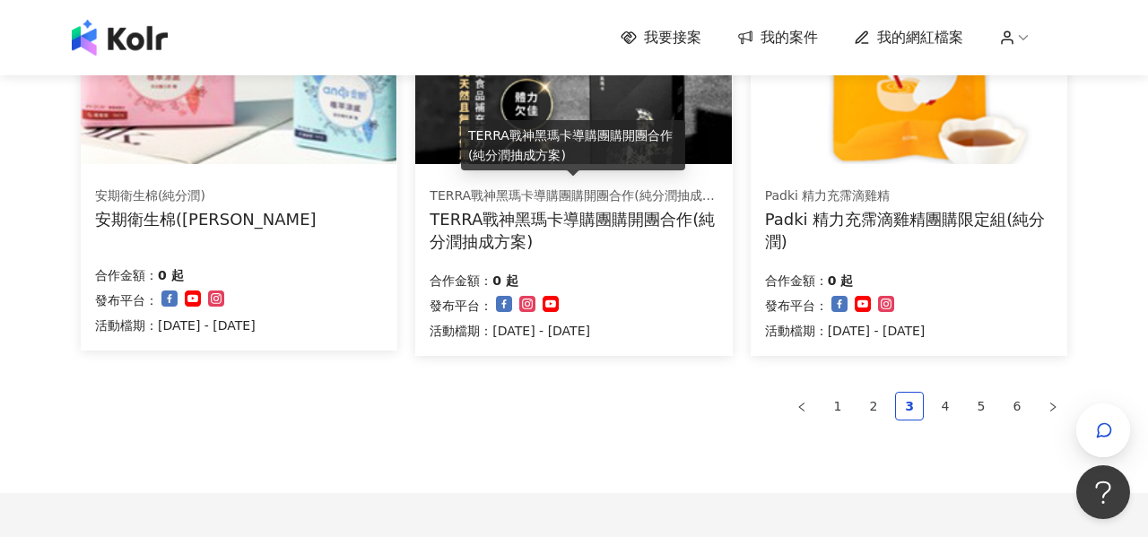
scroll to position [1350, 0]
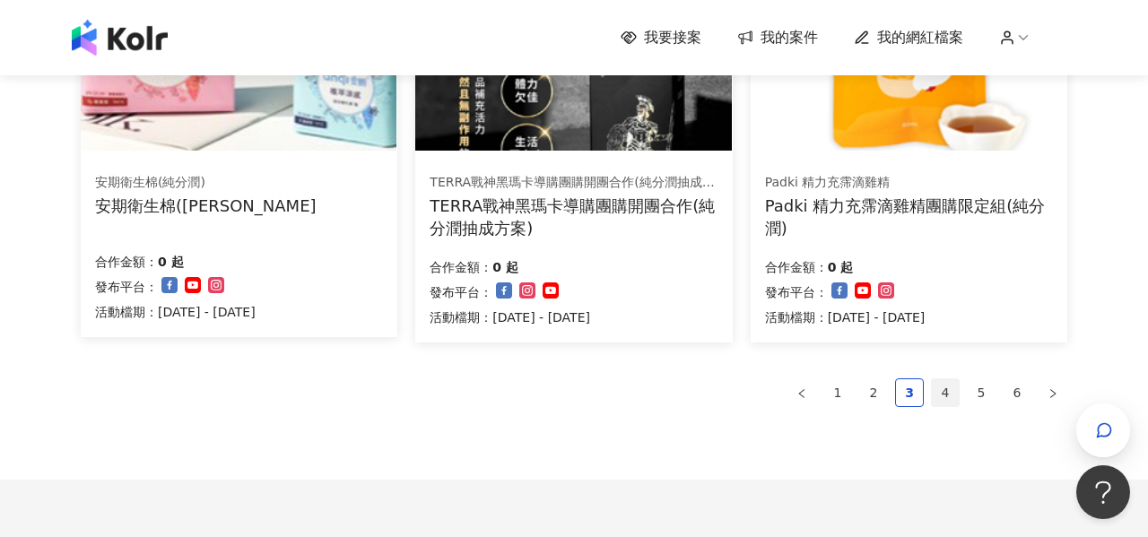
click at [945, 388] on link "4" at bounding box center [945, 392] width 27 height 27
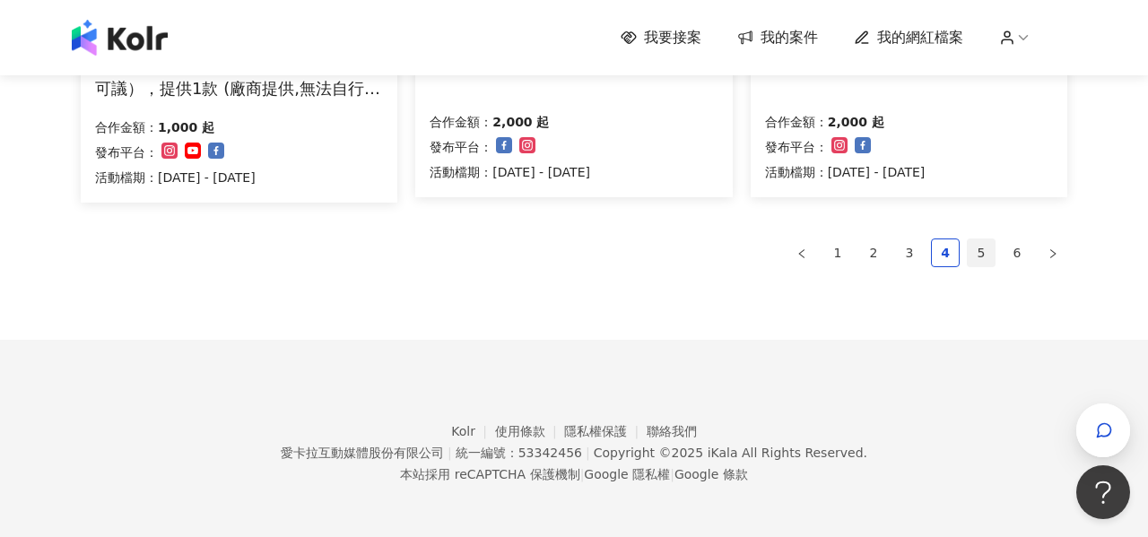
scroll to position [1489, 0]
click at [986, 250] on link "5" at bounding box center [981, 253] width 27 height 27
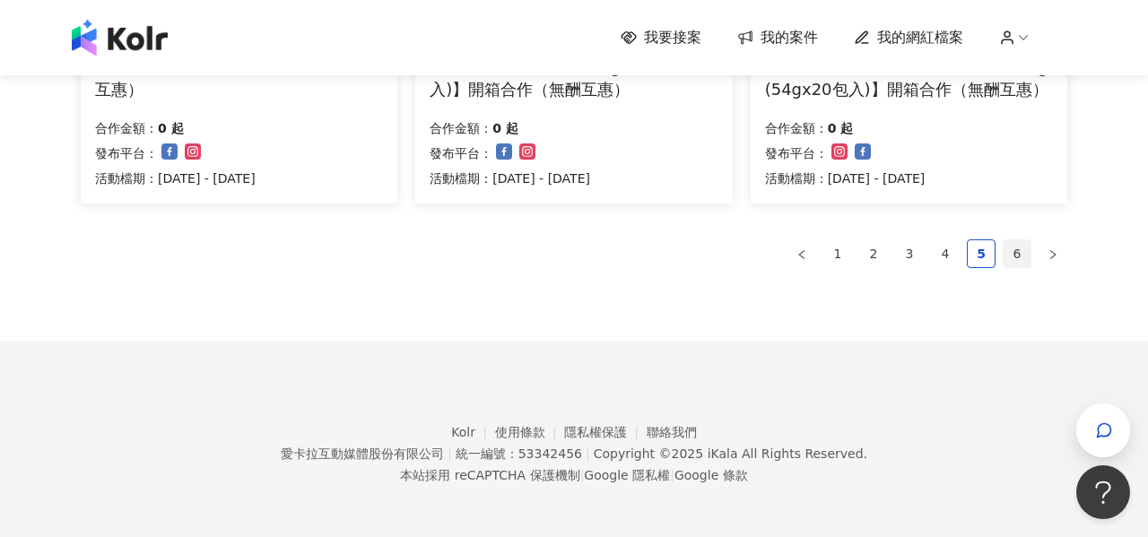
click at [1014, 249] on link "6" at bounding box center [1017, 253] width 27 height 27
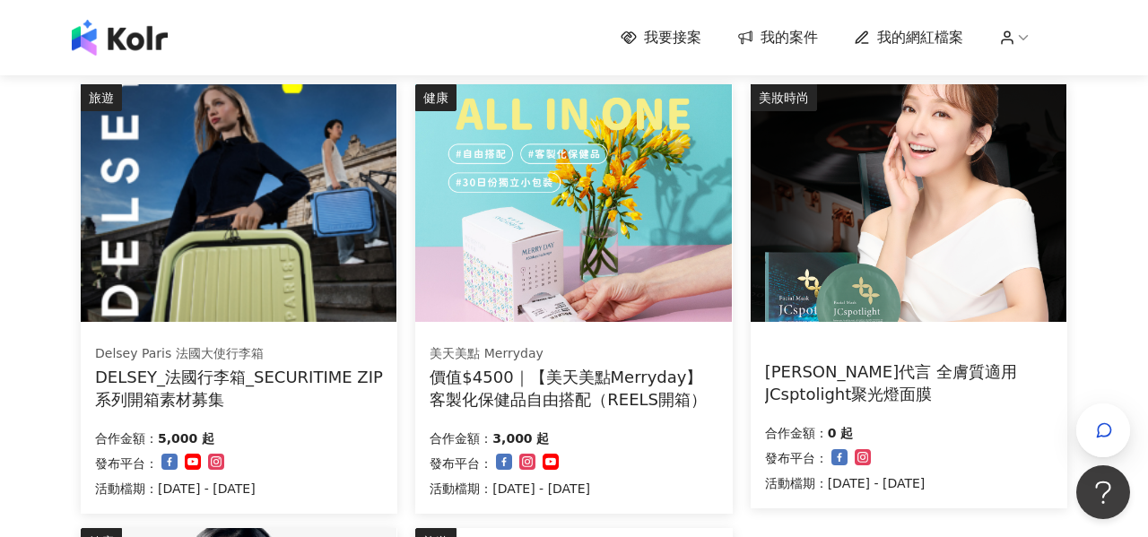
scroll to position [306, 0]
